Goal: Task Accomplishment & Management: Manage account settings

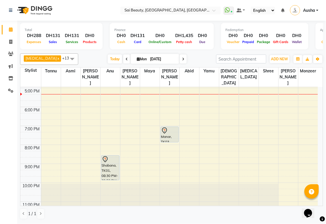
scroll to position [147, 0]
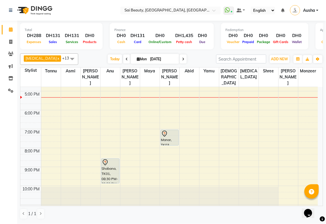
click at [105, 159] on div "Shabana, TK01, 08:30 PM-09:50 PM, Hot Oil Head Massage (With Wash),Long layers …" at bounding box center [111, 171] width 18 height 24
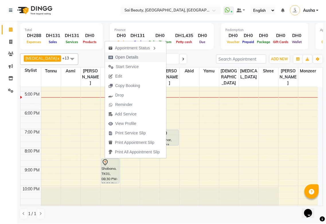
click at [133, 56] on span "Open Details" at bounding box center [126, 57] width 23 height 6
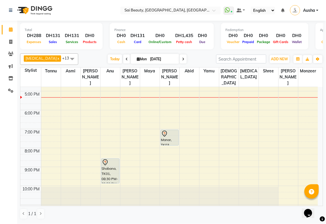
click at [115, 159] on div "Shabana, TK01, 08:30 PM-09:50 PM, Hot Oil Head Massage (With Wash),Long layers …" at bounding box center [111, 171] width 18 height 24
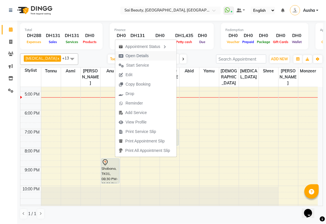
click at [145, 54] on span "Open Details" at bounding box center [137, 56] width 23 height 6
select select "7"
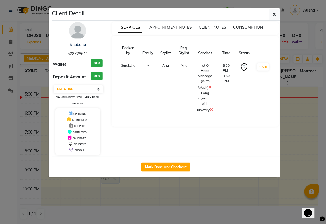
click at [104, 202] on ngb-modal-window "Client Detail Shabana 528728611 Wallet DH0 Deposit Amount DH0 Select IN SERVICE…" at bounding box center [163, 112] width 326 height 224
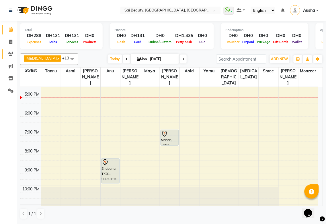
click at [9, 53] on icon at bounding box center [10, 54] width 5 height 4
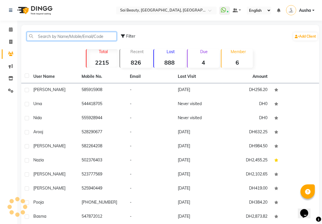
click at [88, 38] on input "text" at bounding box center [72, 36] width 90 height 9
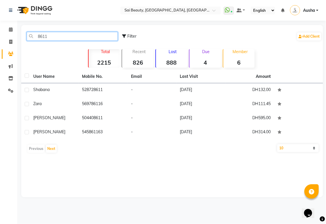
type input "8611"
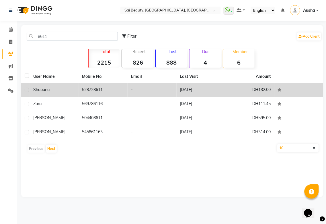
click at [72, 92] on div "Shabana" at bounding box center [54, 90] width 42 height 6
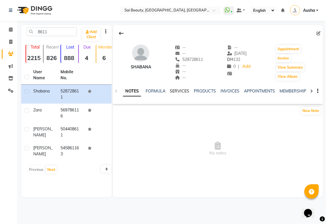
click at [184, 91] on link "SERVICES" at bounding box center [180, 90] width 20 height 5
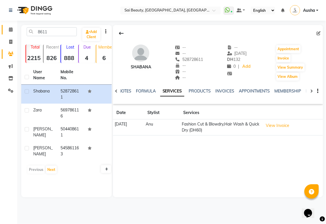
click at [10, 30] on icon at bounding box center [11, 29] width 4 height 4
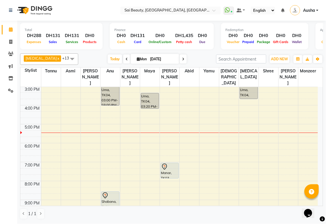
scroll to position [69, 0]
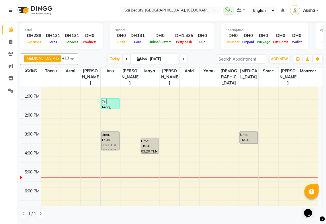
click at [182, 59] on icon at bounding box center [183, 58] width 2 height 3
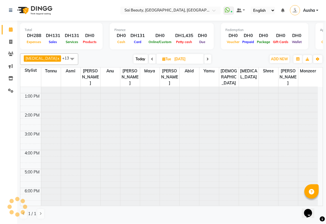
type input "[DATE]"
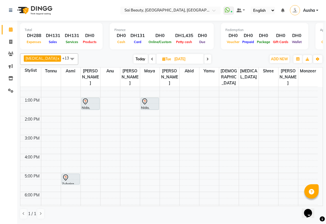
scroll to position [0, 0]
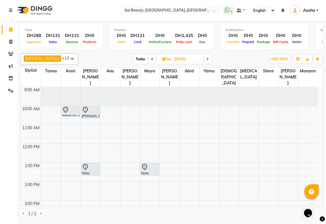
click at [91, 106] on div "[PERSON_NAME], 10:00 AM-10:40 AM, Mani/Pedi (With Gel Colour)" at bounding box center [91, 112] width 18 height 12
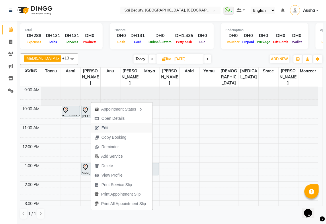
click at [106, 128] on span "Edit" at bounding box center [105, 128] width 7 height 6
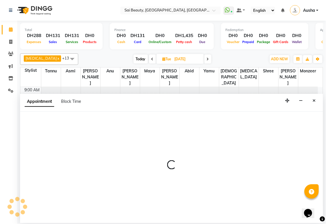
select select "tentative"
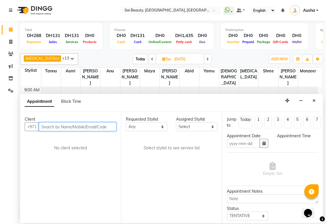
type input "[DATE]"
select select "600"
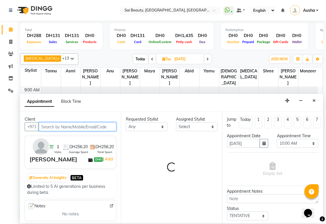
select select "57468"
select select "40288"
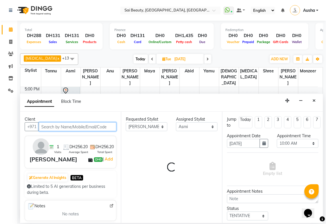
select select "2427"
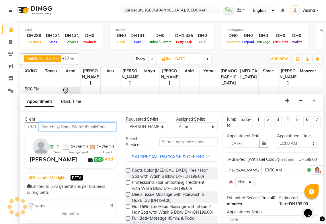
select select "2427"
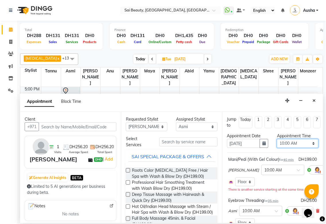
click at [308, 145] on select "Select 10:00 AM 10:05 AM 10:10 AM 10:15 AM 10:20 AM 10:25 AM 10:30 AM 10:35 AM …" at bounding box center [298, 143] width 42 height 9
select select "615"
click at [277, 139] on select "Select 10:00 AM 10:05 AM 10:10 AM 10:15 AM 10:20 AM 10:25 AM 10:30 AM 10:35 AM …" at bounding box center [298, 143] width 42 height 9
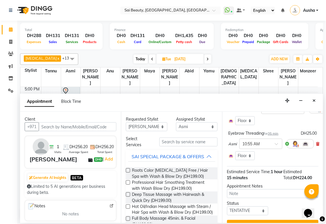
scroll to position [84, 0]
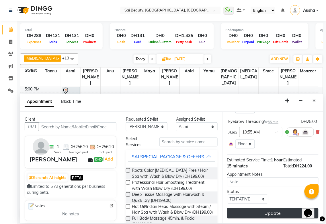
click at [280, 208] on button "Update" at bounding box center [273, 213] width 92 height 10
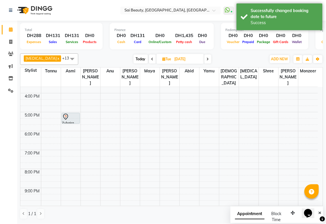
click at [317, 72] on span "Monzeer" at bounding box center [309, 70] width 20 height 7
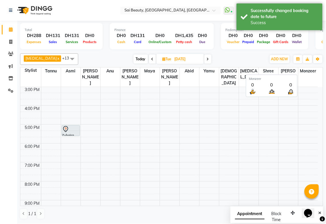
scroll to position [101, 0]
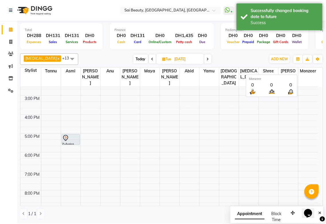
click at [316, 74] on span "Monzeer" at bounding box center [309, 70] width 20 height 7
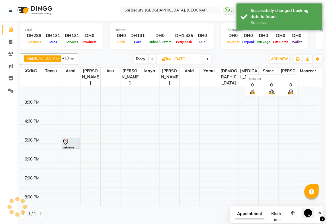
scroll to position [0, 0]
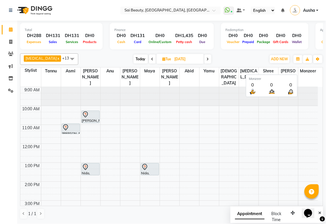
click at [149, 59] on span at bounding box center [152, 59] width 7 height 9
type input "[DATE]"
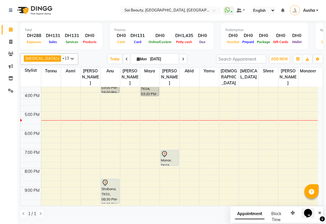
scroll to position [126, 0]
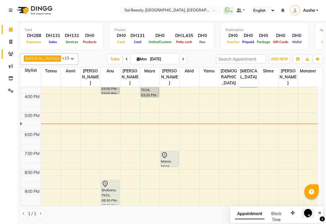
click at [12, 55] on icon at bounding box center [10, 54] width 5 height 4
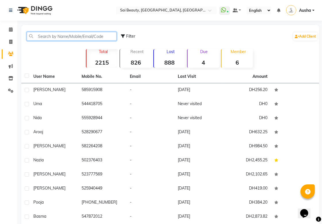
click at [87, 36] on input "text" at bounding box center [72, 36] width 90 height 9
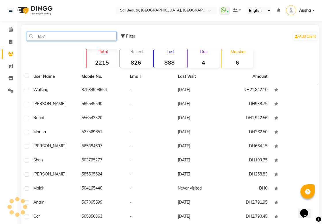
type input "6576"
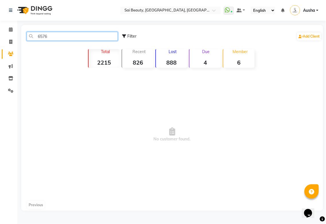
click at [78, 37] on input "6576" at bounding box center [72, 36] width 91 height 9
click at [11, 28] on icon at bounding box center [11, 29] width 4 height 4
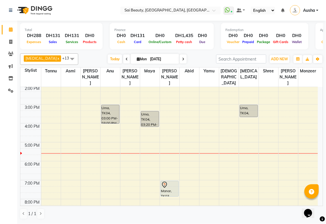
scroll to position [94, 0]
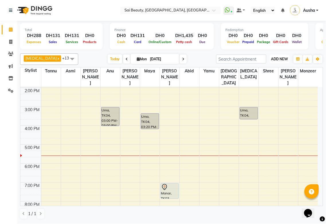
click at [277, 61] on span "ADD NEW" at bounding box center [279, 59] width 17 height 4
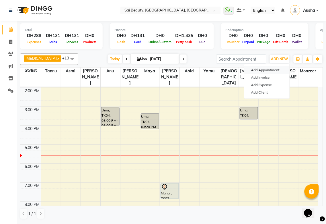
click at [270, 70] on button "Add Appointment" at bounding box center [266, 69] width 45 height 7
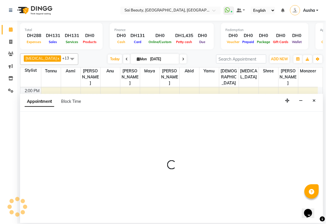
select select "tentative"
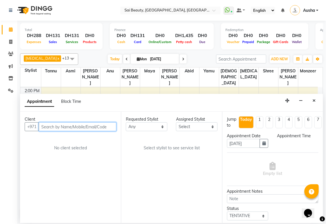
select select "600"
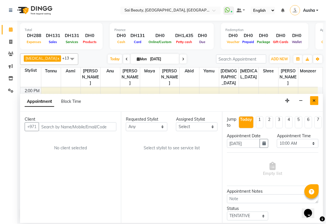
click at [314, 101] on icon "Close" at bounding box center [314, 100] width 3 height 4
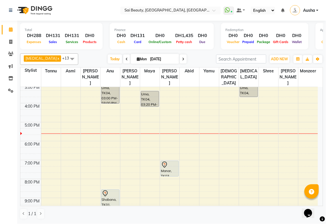
scroll to position [108, 0]
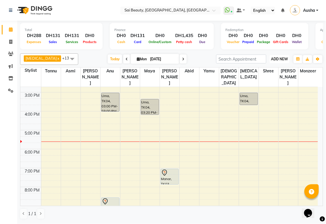
click at [283, 59] on span "ADD NEW" at bounding box center [279, 59] width 17 height 4
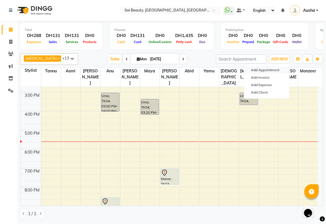
click at [279, 69] on button "Add Appointment" at bounding box center [266, 69] width 45 height 7
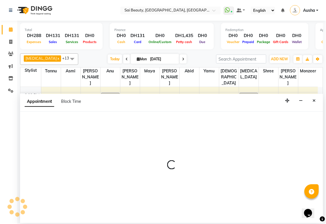
select select "tentative"
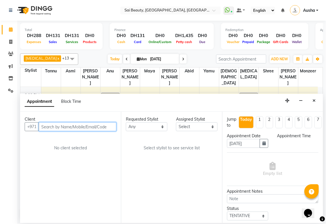
select select "600"
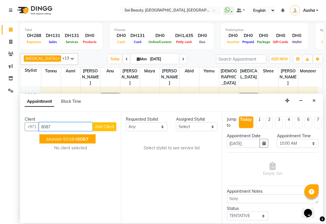
click at [47, 141] on span "Monieh" at bounding box center [53, 139] width 15 height 6
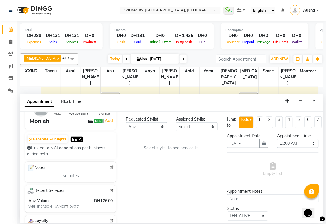
scroll to position [104, 0]
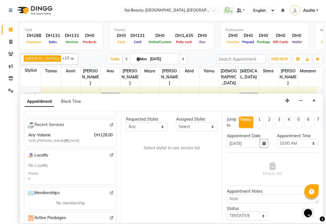
type input "501648087"
click at [160, 126] on select "Any [PERSON_NAME][MEDICAL_DATA] [PERSON_NAME] Asmi [PERSON_NAME] Gita [PERSON_N…" at bounding box center [147, 126] width 42 height 9
select select "52340"
click at [126, 122] on select "Any [PERSON_NAME][MEDICAL_DATA] [PERSON_NAME] Asmi [PERSON_NAME] Gita [PERSON_N…" at bounding box center [147, 126] width 42 height 9
select select "52340"
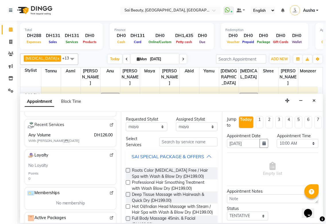
click at [201, 156] on div "SAI SPECIAL PACKAGE & OFFERS" at bounding box center [168, 156] width 73 height 7
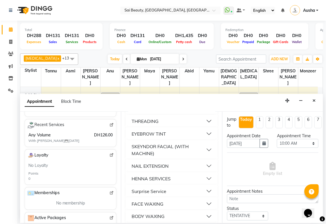
scroll to position [113, 0]
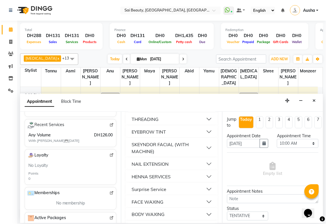
click at [196, 182] on button "HENNA SERVICES" at bounding box center [171, 176] width 87 height 10
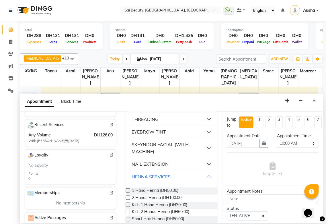
click at [205, 182] on button "HENNA SERVICES" at bounding box center [171, 176] width 87 height 10
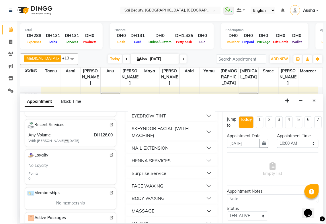
scroll to position [133, 0]
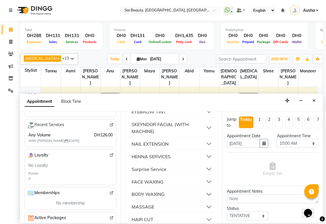
click at [182, 199] on button "BODY WAXING" at bounding box center [171, 194] width 87 height 10
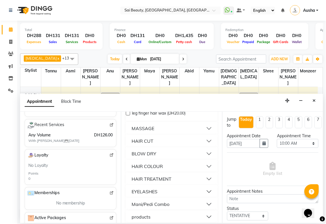
scroll to position [332, 0]
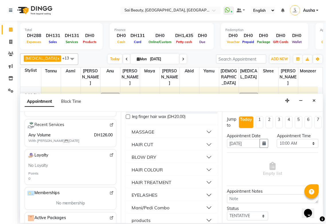
click at [191, 137] on button "MASSAGE" at bounding box center [171, 131] width 87 height 10
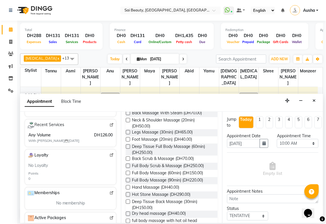
scroll to position [400, 0]
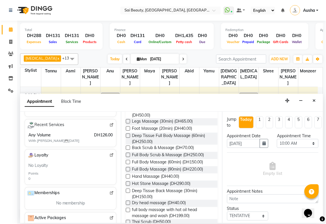
click at [128, 164] on label at bounding box center [128, 162] width 4 height 4
click at [128, 164] on input "checkbox" at bounding box center [128, 163] width 4 height 4
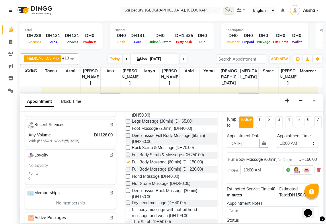
checkbox input "false"
click at [306, 146] on select "Select 10:00 AM 10:05 AM 10:10 AM 10:15 AM 10:20 AM 10:25 AM 10:30 AM 10:35 AM …" at bounding box center [298, 143] width 42 height 9
select select "1140"
click at [277, 139] on select "Select 10:00 AM 10:05 AM 10:10 AM 10:15 AM 10:20 AM 10:25 AM 10:30 AM 10:35 AM …" at bounding box center [298, 143] width 42 height 9
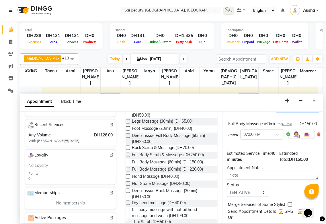
scroll to position [61, 0]
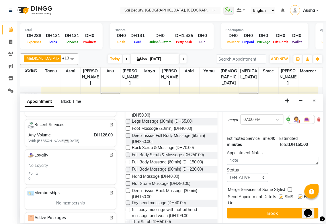
click at [290, 187] on label at bounding box center [290, 189] width 4 height 4
click at [290, 188] on input "checkbox" at bounding box center [290, 190] width 4 height 4
checkbox input "true"
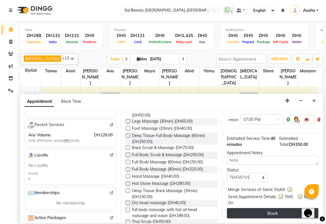
click at [283, 210] on button "Book" at bounding box center [273, 213] width 92 height 10
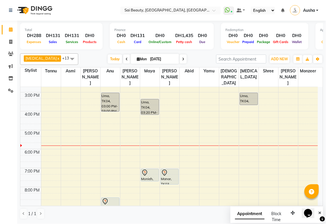
click at [114, 198] on div "Shabana, TK01, 08:30 PM-09:50 PM, Hot Oil Head Massage (With Wash),Long layers …" at bounding box center [111, 210] width 18 height 24
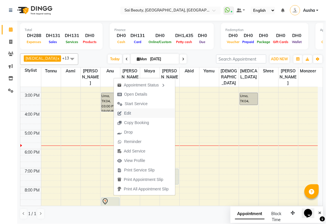
click at [119, 113] on icon "button" at bounding box center [119, 113] width 5 height 4
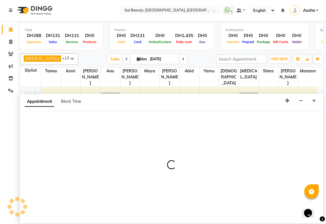
select select "tentative"
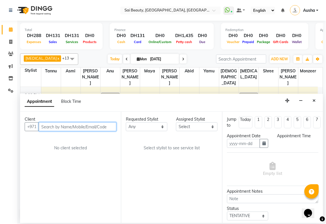
type input "[DATE]"
select select "1230"
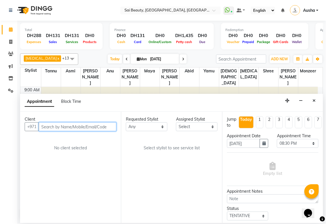
select select "45072"
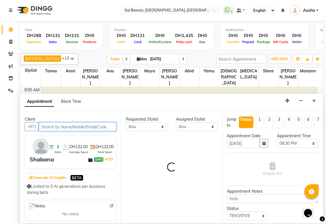
scroll to position [152, 0]
select select "2427"
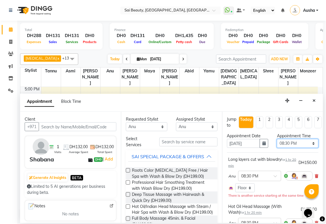
click at [312, 144] on select "Select 10:00 AM 10:05 AM 10:10 AM 10:15 AM 10:20 AM 10:25 AM 10:30 AM 10:35 AM …" at bounding box center [298, 143] width 42 height 9
select select "1080"
click at [277, 139] on select "Select 10:00 AM 10:05 AM 10:10 AM 10:15 AM 10:20 AM 10:25 AM 10:30 AM 10:35 AM …" at bounding box center [298, 143] width 42 height 9
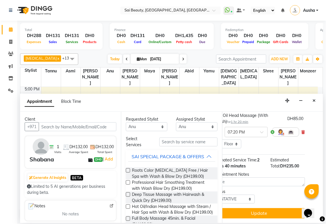
scroll to position [90, 0]
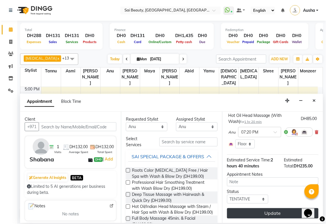
click at [258, 208] on button "Update" at bounding box center [273, 213] width 92 height 10
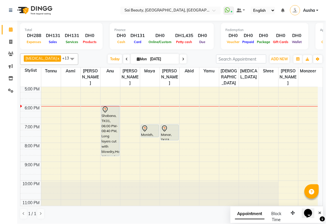
click at [182, 59] on icon at bounding box center [183, 58] width 2 height 3
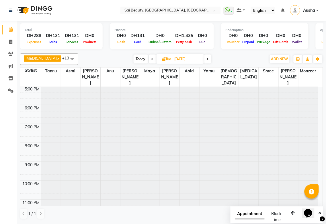
type input "[DATE]"
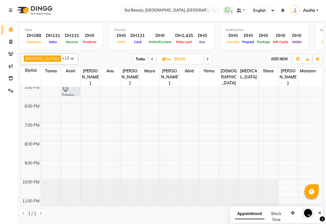
click at [278, 59] on span "ADD NEW" at bounding box center [279, 59] width 17 height 4
click at [253, 68] on button "Add Appointment" at bounding box center [266, 69] width 45 height 7
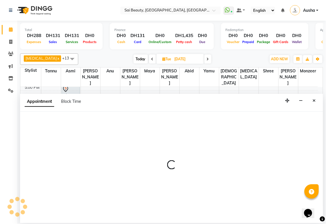
select select "600"
select select "tentative"
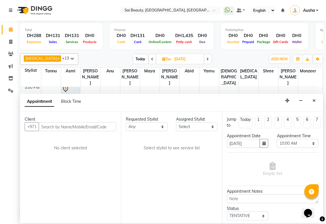
click at [56, 127] on input "text" at bounding box center [78, 126] width 78 height 9
click at [54, 124] on input "text" at bounding box center [78, 126] width 78 height 9
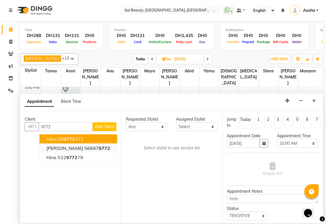
click at [51, 148] on span "[PERSON_NAME]" at bounding box center [64, 148] width 37 height 6
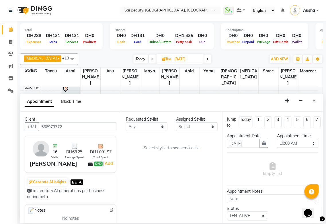
type input "566979772"
click at [158, 128] on select "Any [PERSON_NAME][MEDICAL_DATA] [PERSON_NAME] Asmi [PERSON_NAME] Gita [PERSON_N…" at bounding box center [147, 126] width 42 height 9
select select "63384"
click at [126, 122] on select "Any [PERSON_NAME][MEDICAL_DATA] [PERSON_NAME] Asmi [PERSON_NAME] Gita [PERSON_N…" at bounding box center [147, 126] width 42 height 9
select select "63384"
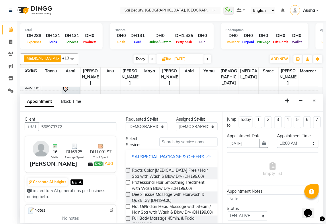
click at [209, 156] on button "SAI SPECIAL PACKAGE & OFFERS" at bounding box center [171, 156] width 87 height 10
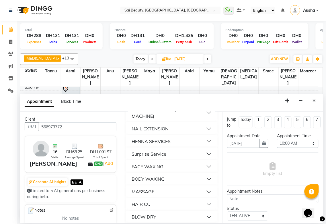
scroll to position [148, 0]
click at [164, 193] on button "MASSAGE" at bounding box center [171, 191] width 87 height 10
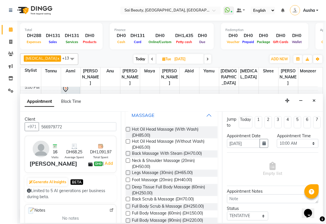
scroll to position [231, 0]
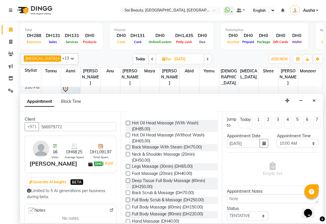
click at [208, 114] on button "MASSAGE" at bounding box center [171, 109] width 87 height 10
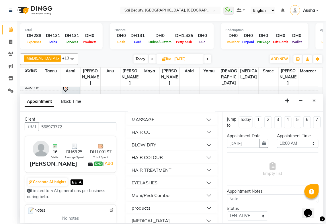
scroll to position [215, 0]
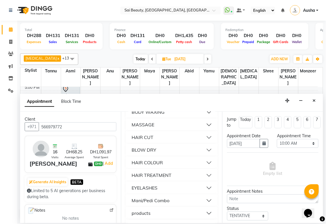
click at [183, 130] on button "MASSAGE" at bounding box center [171, 125] width 87 height 10
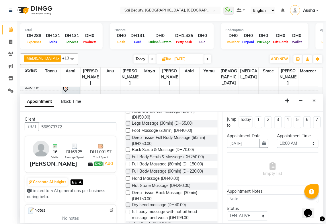
scroll to position [275, 0]
click at [128, 166] on label at bounding box center [128, 163] width 4 height 4
click at [128, 166] on input "checkbox" at bounding box center [128, 164] width 4 height 4
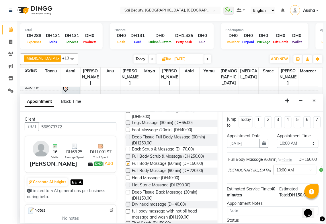
checkbox input "false"
click at [310, 147] on select "Select 10:00 AM 10:05 AM 10:10 AM 10:15 AM 10:20 AM 10:25 AM 10:30 AM 10:35 AM …" at bounding box center [298, 143] width 42 height 9
select select "840"
click at [277, 139] on select "Select 10:00 AM 10:05 AM 10:10 AM 10:15 AM 10:20 AM 10:25 AM 10:30 AM 10:35 AM …" at bounding box center [298, 143] width 42 height 9
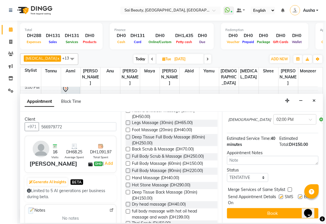
scroll to position [61, 0]
click at [290, 187] on label at bounding box center [290, 189] width 4 height 4
click at [290, 188] on input "checkbox" at bounding box center [290, 190] width 4 height 4
checkbox input "true"
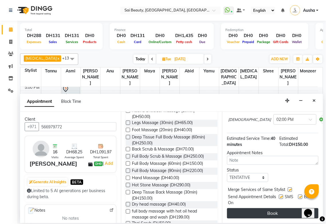
click at [268, 208] on button "Book" at bounding box center [273, 213] width 92 height 10
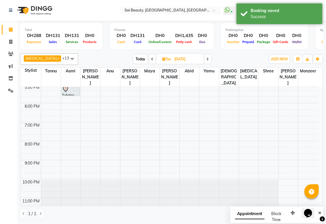
scroll to position [45, 0]
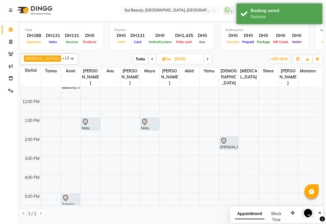
click at [151, 61] on icon at bounding box center [152, 58] width 2 height 3
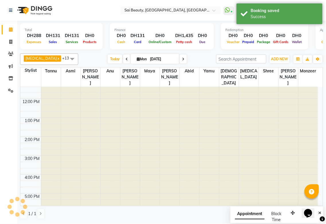
type input "[DATE]"
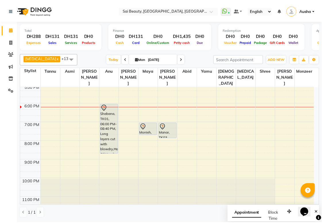
scroll to position [36, 0]
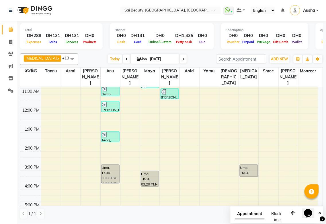
click at [104, 132] on img at bounding box center [105, 135] width 6 height 6
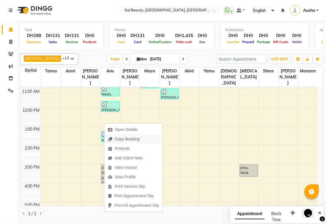
click at [141, 139] on span "Copy Booking" at bounding box center [123, 138] width 39 height 9
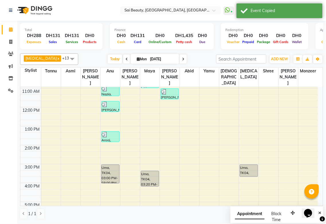
click at [115, 131] on div "Arooj, TK06, 01:15 PM-01:50 PM, Eyebrow Threading" at bounding box center [111, 136] width 18 height 10
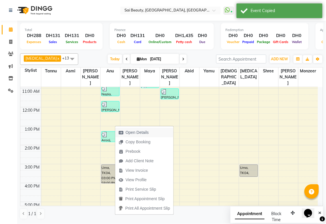
click at [127, 129] on span "Open Details" at bounding box center [137, 132] width 23 height 6
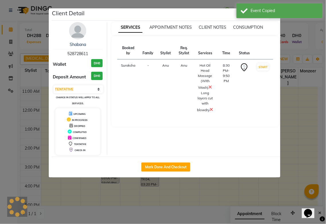
select select "3"
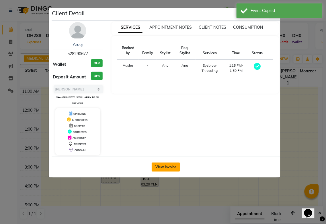
click at [171, 167] on button "View Invoice" at bounding box center [166, 166] width 28 height 9
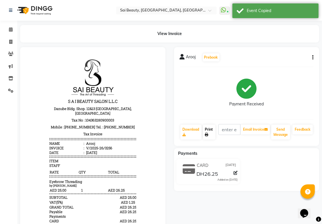
click at [209, 134] on link "Print" at bounding box center [209, 131] width 13 height 15
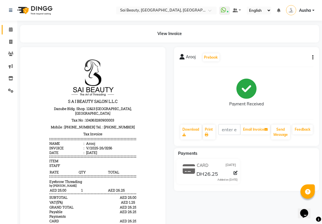
click at [11, 27] on span at bounding box center [11, 29] width 10 height 7
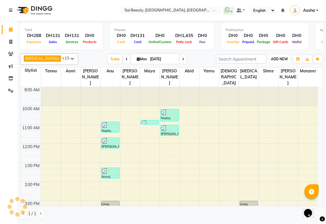
click at [281, 57] on span "ADD NEW" at bounding box center [279, 59] width 17 height 4
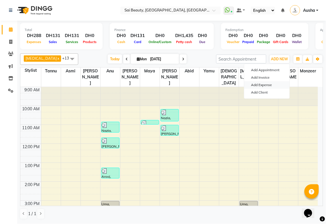
click at [269, 86] on link "Add Expense" at bounding box center [266, 84] width 45 height 7
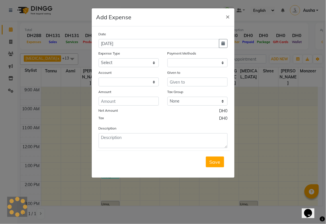
select select "1"
select select "4279"
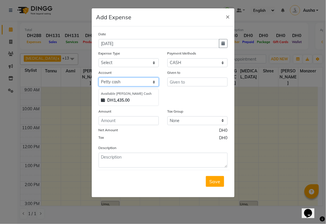
click at [156, 79] on select "Select [PERSON_NAME] cash Default account Salon Expense" at bounding box center [129, 81] width 60 height 9
click at [198, 84] on input "text" at bounding box center [198, 81] width 60 height 9
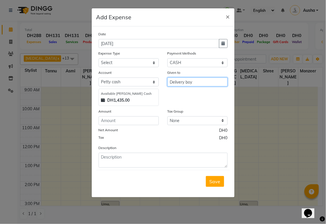
type input "Delivery boy"
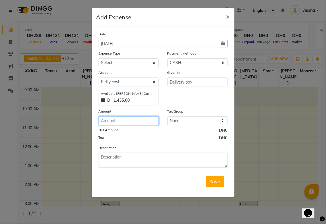
click at [137, 121] on input "number" at bounding box center [129, 120] width 60 height 9
type input "100"
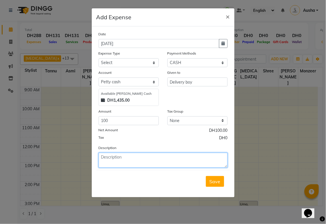
click at [181, 167] on textarea at bounding box center [163, 160] width 129 height 15
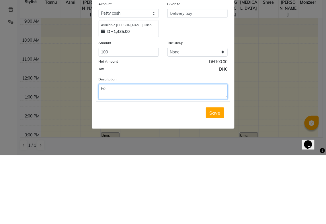
type textarea "F"
type textarea "Purchase tape"
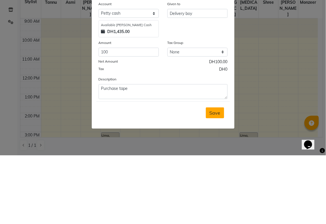
click at [214, 181] on span "Save" at bounding box center [215, 181] width 11 height 6
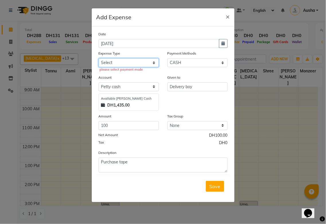
click at [155, 63] on select "Select Advance Salary Bank charges Car maintenance Cash transfer to bank Cash t…" at bounding box center [129, 62] width 60 height 9
select select "20146"
click at [99, 58] on select "Select Advance Salary Bank charges Car maintenance Cash transfer to bank Cash t…" at bounding box center [129, 62] width 60 height 9
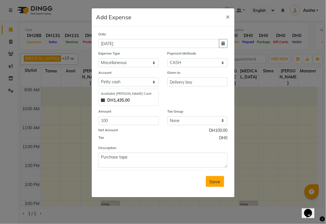
click at [214, 182] on span "Save" at bounding box center [215, 181] width 11 height 6
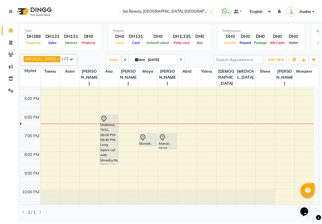
scroll to position [65, 0]
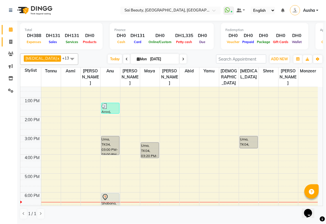
click at [10, 44] on span at bounding box center [11, 42] width 10 height 7
select select "service"
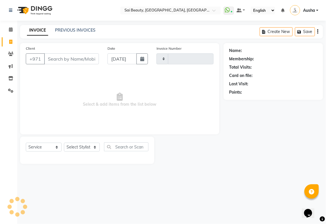
type input "3257"
select select "5352"
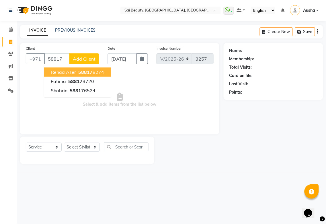
click at [105, 72] on button "Renad Aser 58817 8274" at bounding box center [77, 71] width 67 height 9
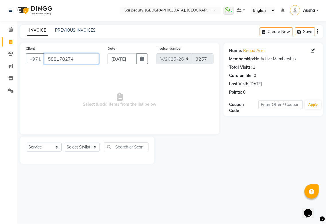
click at [87, 60] on input "588178274" at bounding box center [71, 58] width 55 height 11
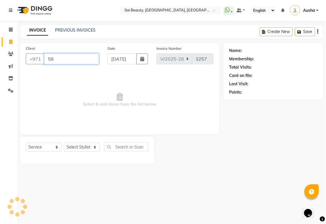
type input "5"
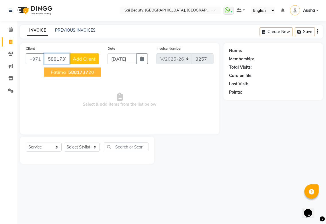
click at [91, 75] on ngb-highlight "5881737 20" at bounding box center [80, 72] width 27 height 6
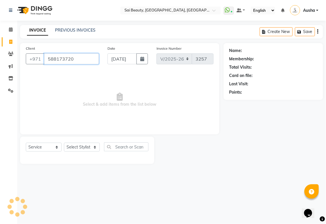
type input "588173720"
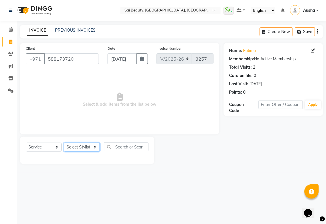
click at [89, 150] on select "Select Stylist Abid Alora Anu Asmi Ausha Diksha Gita Komal maya Monzeer shree s…" at bounding box center [82, 147] width 36 height 9
select select "57468"
click at [64, 143] on select "Select Stylist Abid Alora Anu Asmi Ausha Diksha Gita Komal maya Monzeer shree s…" at bounding box center [82, 147] width 36 height 9
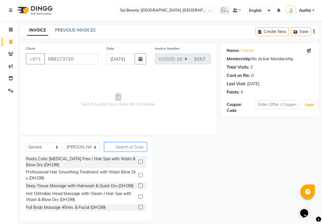
click at [134, 147] on input "text" at bounding box center [125, 146] width 42 height 9
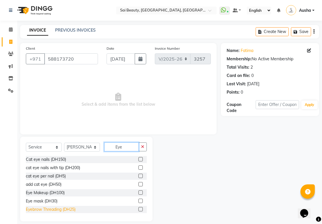
type input "Eye"
click at [35, 211] on div "Eyebrow Threading (DH25)" at bounding box center [51, 209] width 50 height 6
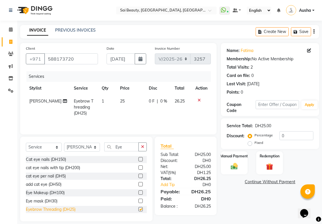
checkbox input "false"
click at [232, 164] on img at bounding box center [234, 166] width 12 height 8
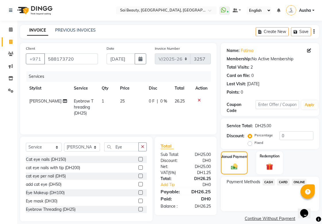
click at [285, 182] on span "CARD" at bounding box center [283, 182] width 12 height 7
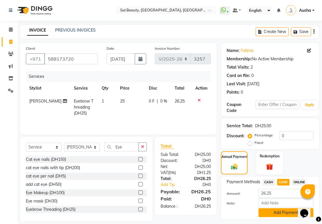
click at [281, 214] on button "Add Payment" at bounding box center [285, 212] width 55 height 9
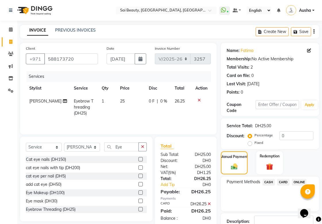
scroll to position [40, 0]
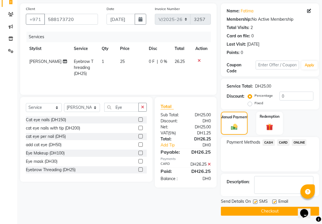
click at [275, 213] on button "Checkout" at bounding box center [270, 211] width 98 height 9
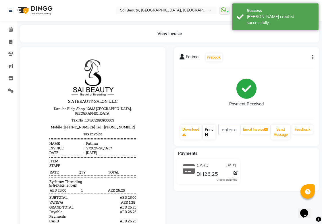
click at [213, 128] on link "Print" at bounding box center [209, 131] width 13 height 15
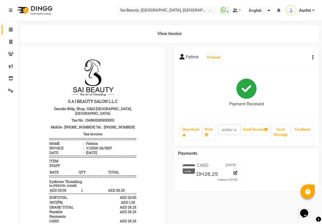
click at [9, 32] on icon at bounding box center [11, 29] width 4 height 4
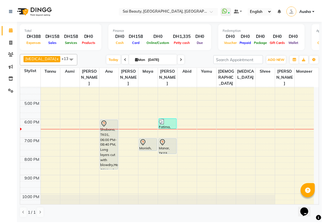
scroll to position [140, 0]
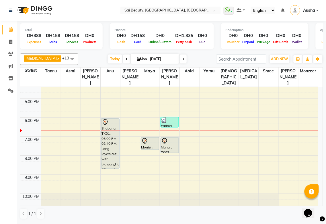
click at [171, 137] on div "Manar, TK03, 07:00 PM-07:50 PM, Gold Facial" at bounding box center [170, 144] width 18 height 15
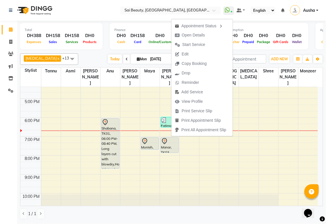
click at [137, 168] on td at bounding box center [179, 171] width 277 height 6
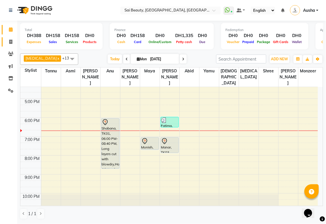
click at [10, 44] on icon at bounding box center [10, 42] width 3 height 4
select select "service"
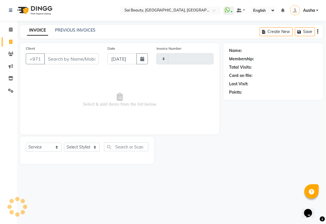
type input "3258"
select select "5352"
click at [93, 148] on select "Select Stylist" at bounding box center [82, 147] width 36 height 9
select select "63787"
click at [64, 143] on select "Select Stylist Abid Alora Anu Asmi Ausha Diksha Gita Komal maya Monzeer shree s…" at bounding box center [82, 147] width 36 height 9
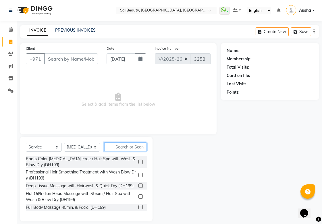
click at [127, 145] on input "text" at bounding box center [125, 146] width 42 height 9
click at [73, 56] on input "Client" at bounding box center [71, 58] width 54 height 11
click at [79, 59] on input "Client" at bounding box center [71, 58] width 54 height 11
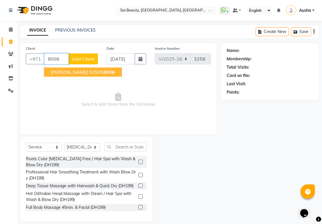
click at [103, 73] on span "8006" at bounding box center [108, 72] width 11 height 6
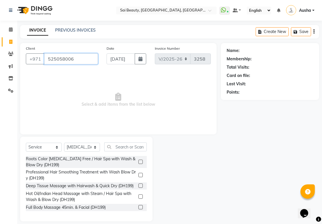
type input "525058006"
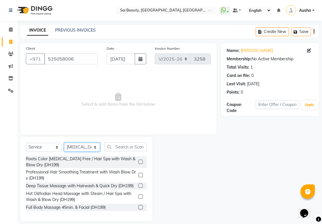
click at [92, 147] on select "Select Stylist Abid Alora Anu Asmi Ausha Diksha Gita Komal maya Monzeer shree s…" at bounding box center [82, 147] width 36 height 9
click at [131, 148] on input "text" at bounding box center [125, 146] width 42 height 9
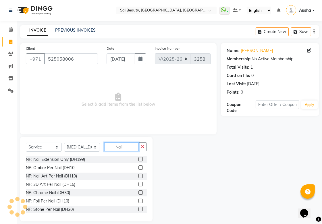
click at [127, 147] on input "Nail" at bounding box center [121, 146] width 34 height 9
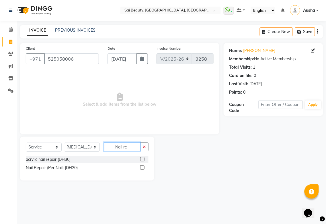
type input "Nail re"
click at [33, 168] on div "Nail Repair (Per Nail) (DH20)" at bounding box center [52, 168] width 52 height 6
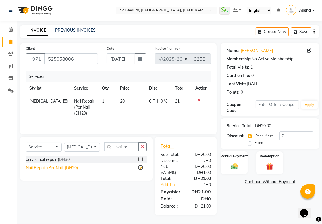
checkbox input "false"
click at [233, 168] on img at bounding box center [234, 166] width 12 height 8
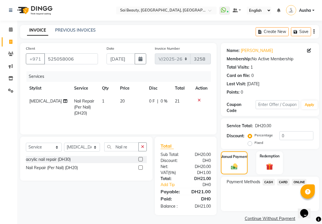
click at [282, 182] on span "CARD" at bounding box center [283, 182] width 12 height 7
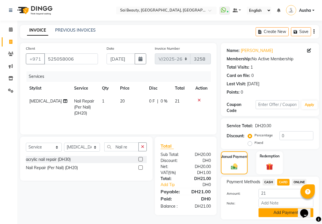
click at [280, 213] on button "Add Payment" at bounding box center [285, 212] width 55 height 9
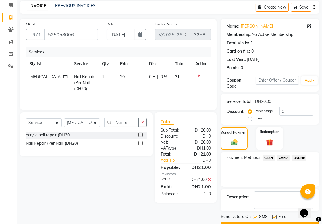
scroll to position [40, 0]
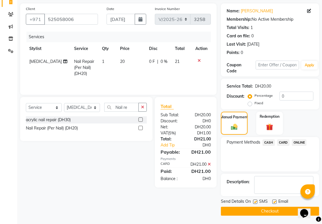
click at [280, 214] on button "Checkout" at bounding box center [270, 211] width 98 height 9
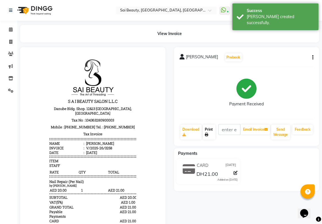
click at [207, 134] on icon at bounding box center [206, 134] width 3 height 3
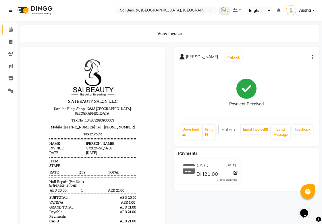
click at [10, 29] on icon at bounding box center [11, 29] width 4 height 4
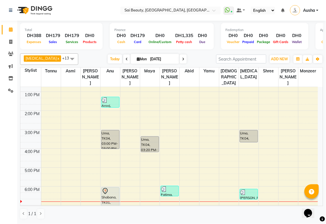
scroll to position [73, 0]
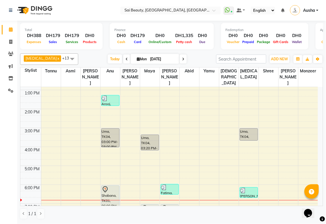
click at [170, 205] on div "Manar, TK03, 07:00 PM-07:50 PM, Gold Facial" at bounding box center [170, 212] width 18 height 15
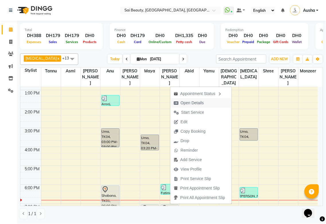
click at [205, 103] on span "Open Details" at bounding box center [188, 102] width 37 height 9
select select "7"
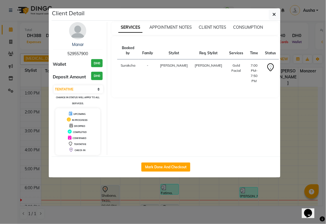
click at [218, 213] on ngb-modal-window "Client Detail Manar 529557900 Wallet DH0 Deposit Amount DH0 Select IN SERVICE C…" at bounding box center [163, 112] width 326 height 224
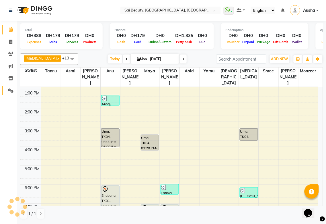
click at [9, 92] on icon at bounding box center [10, 90] width 5 height 4
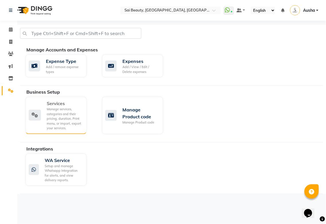
click at [35, 115] on icon at bounding box center [35, 115] width 12 height 11
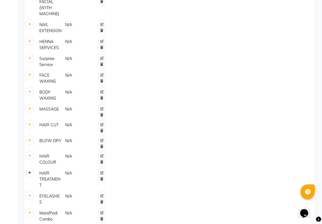
click at [28, 169] on link at bounding box center [30, 172] width 6 height 7
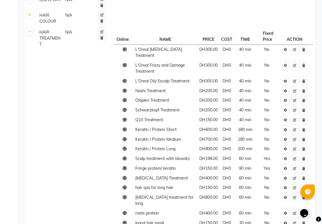
scroll to position [660, 0]
